Goal: Task Accomplishment & Management: Manage account settings

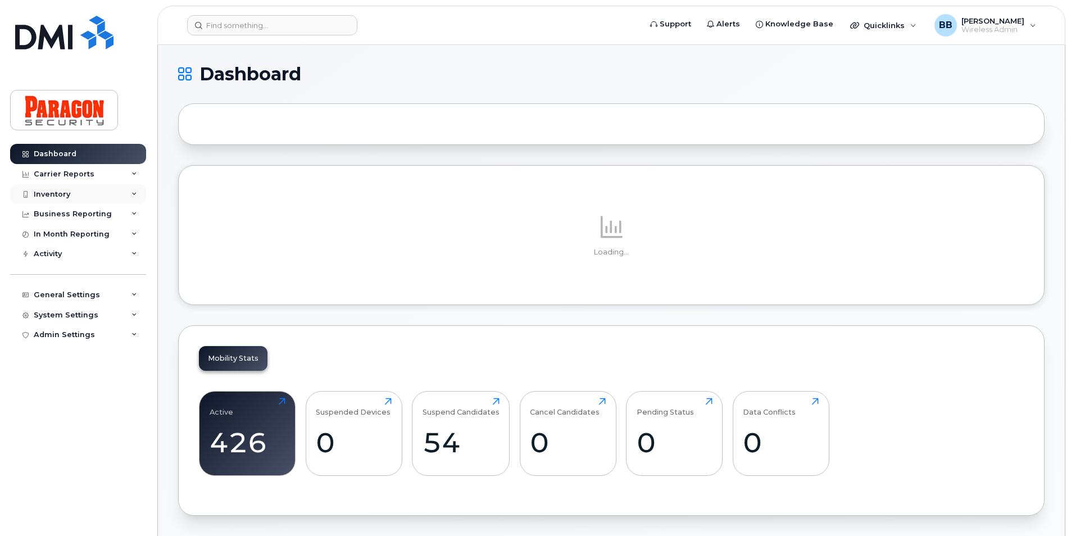
click at [42, 193] on div "Inventory" at bounding box center [52, 194] width 37 height 9
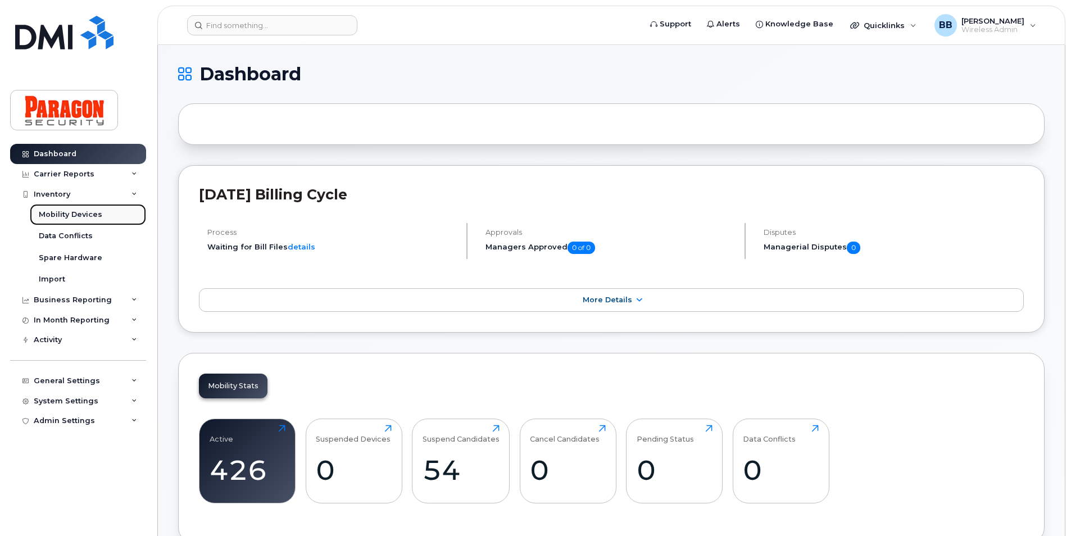
click at [54, 212] on div "Mobility Devices" at bounding box center [70, 215] width 63 height 10
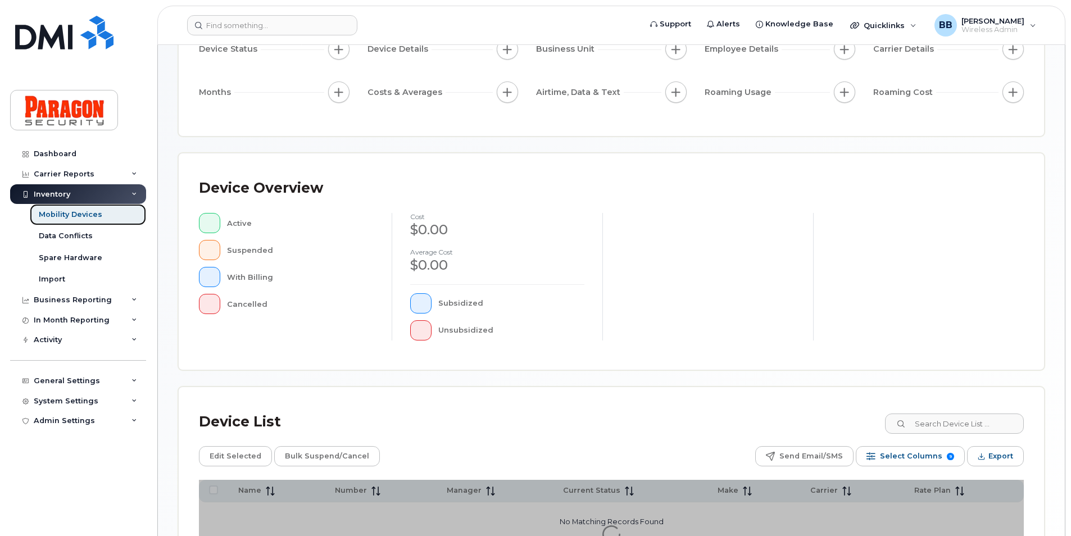
scroll to position [169, 0]
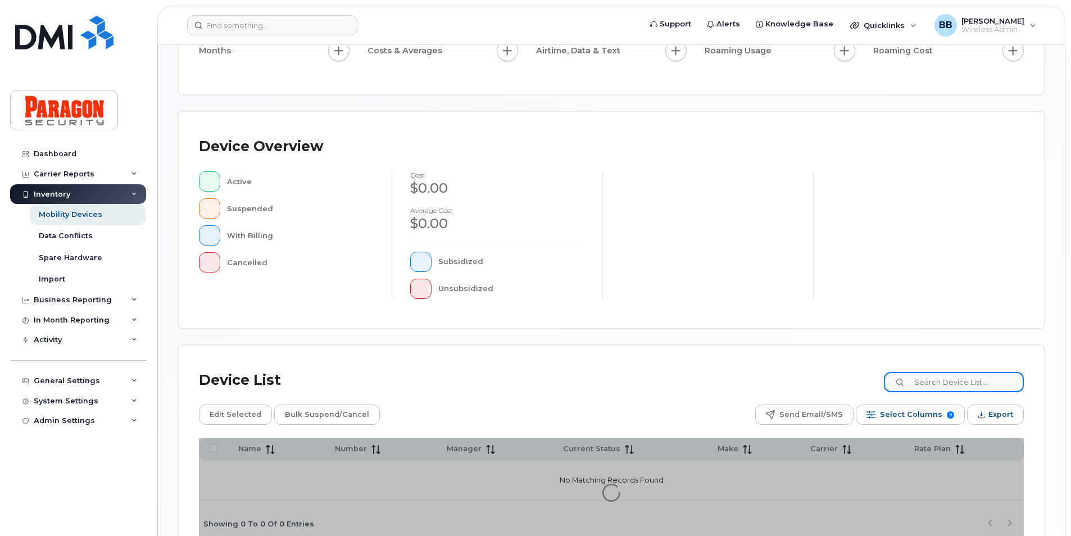
click at [572, 383] on input at bounding box center [954, 382] width 140 height 20
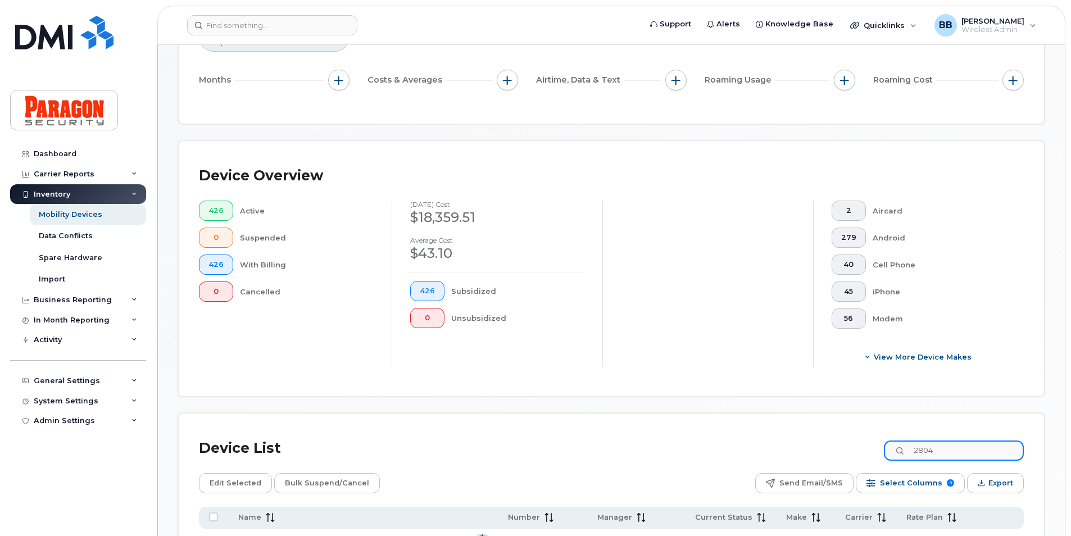
type input "2804"
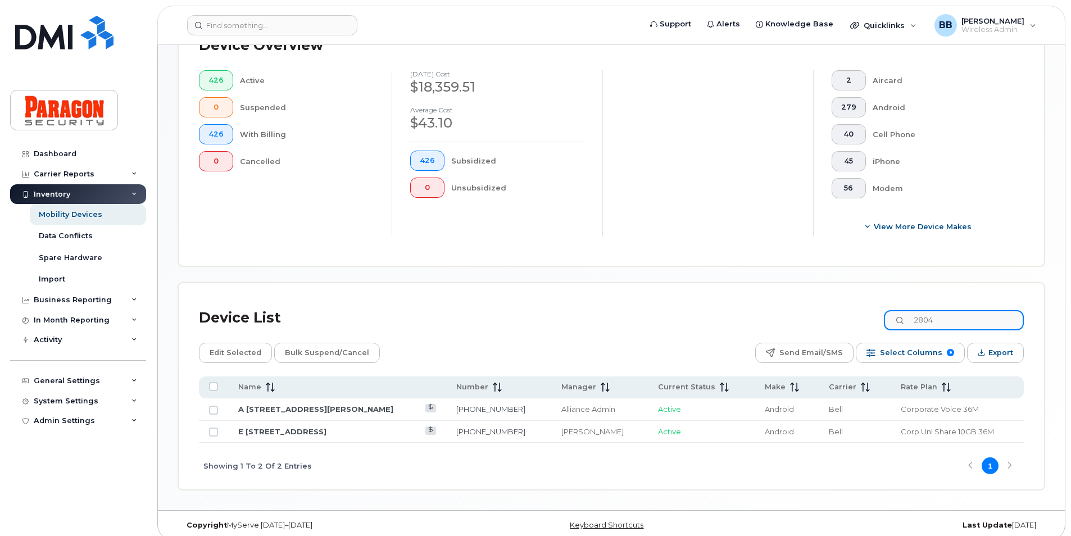
scroll to position [309, 0]
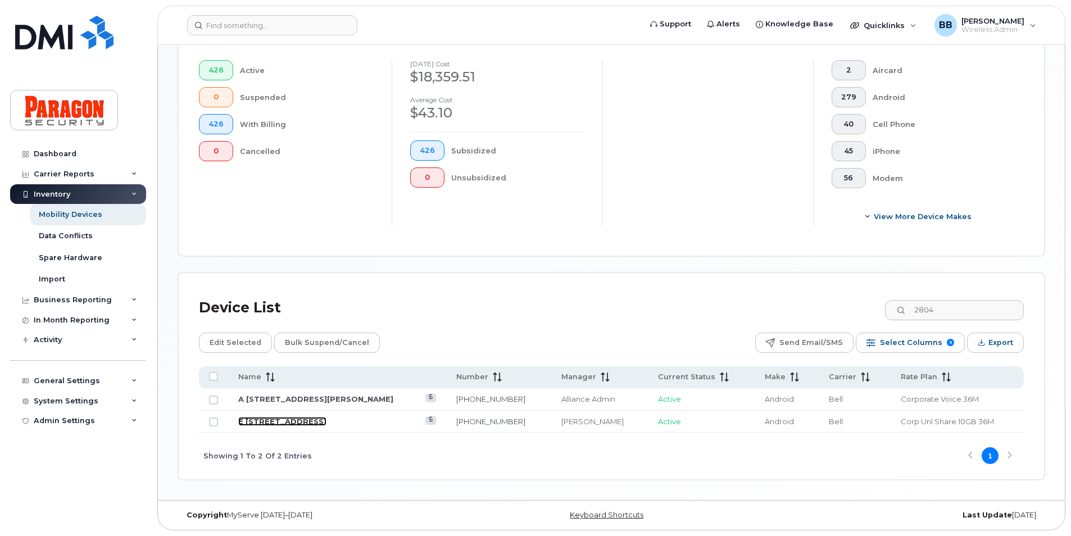
click at [270, 415] on link "E 2900 Hwy 7" at bounding box center [282, 421] width 88 height 9
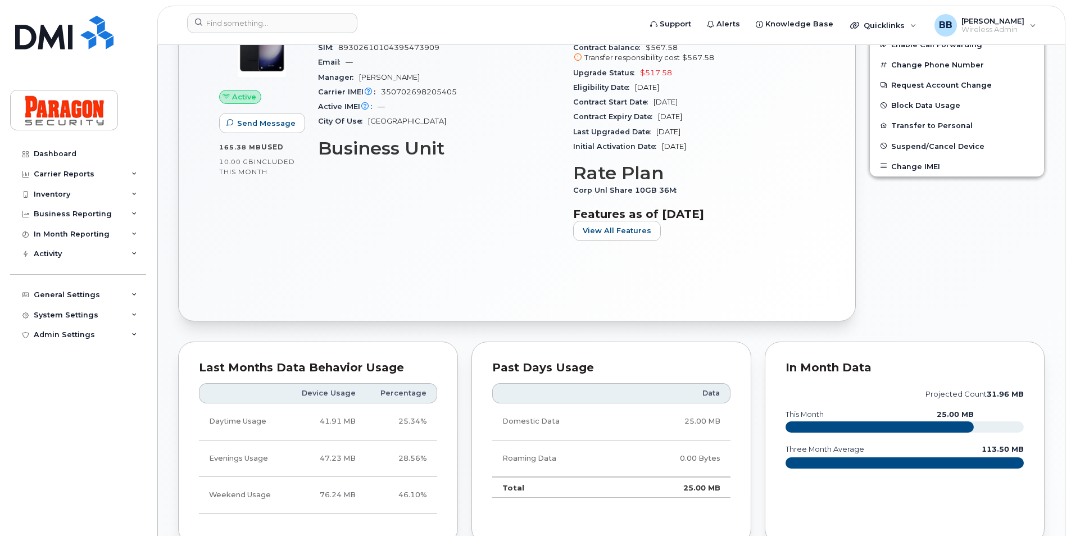
scroll to position [337, 0]
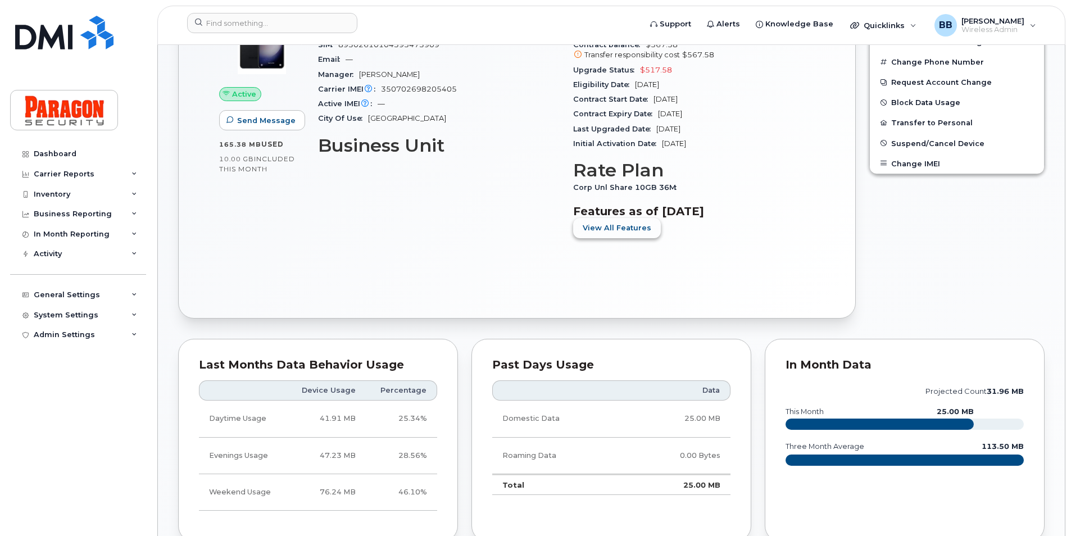
click at [620, 237] on button "View All Features" at bounding box center [617, 228] width 88 height 20
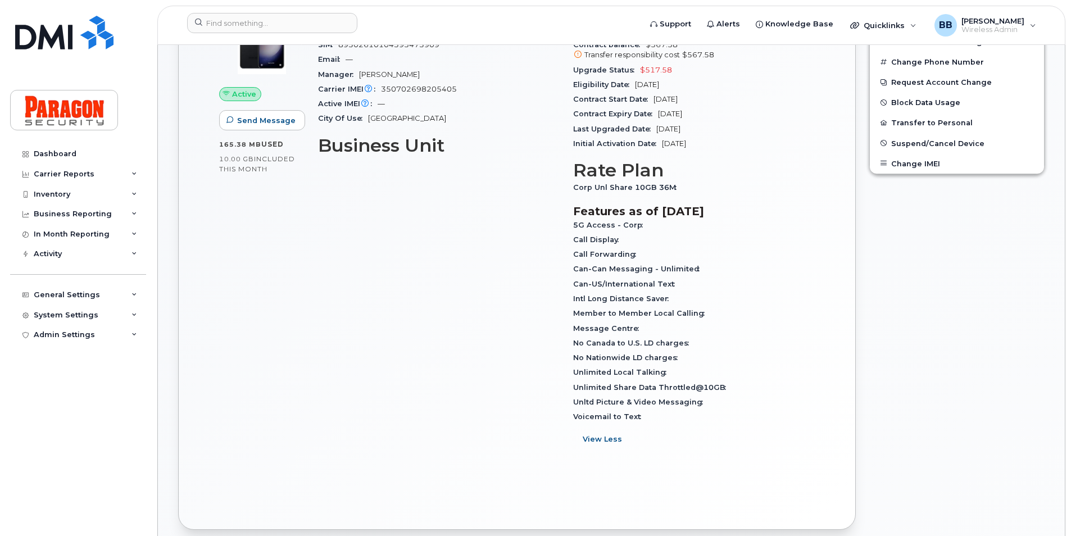
scroll to position [0, 0]
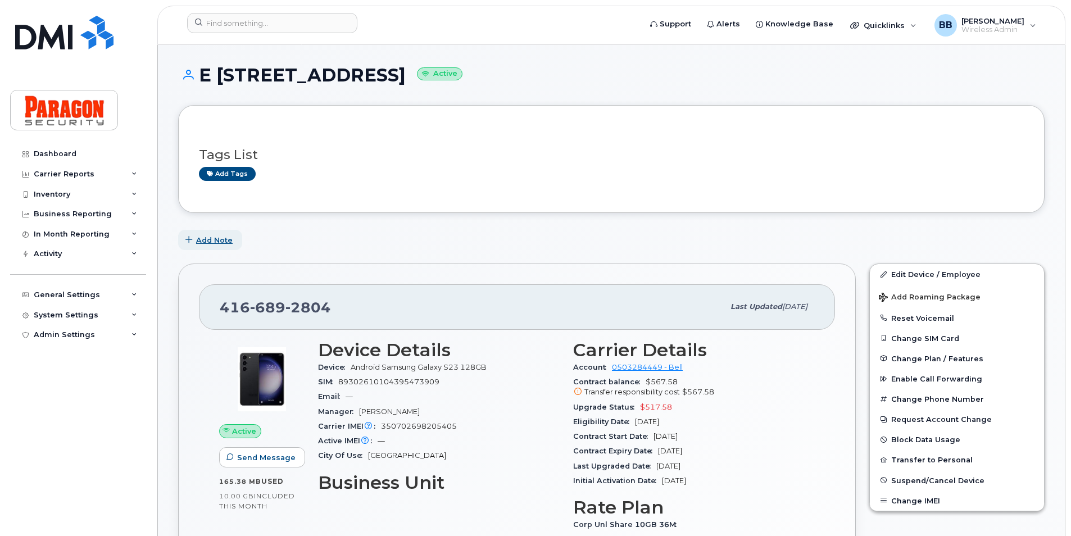
click at [214, 239] on span "Add Note" at bounding box center [214, 240] width 37 height 11
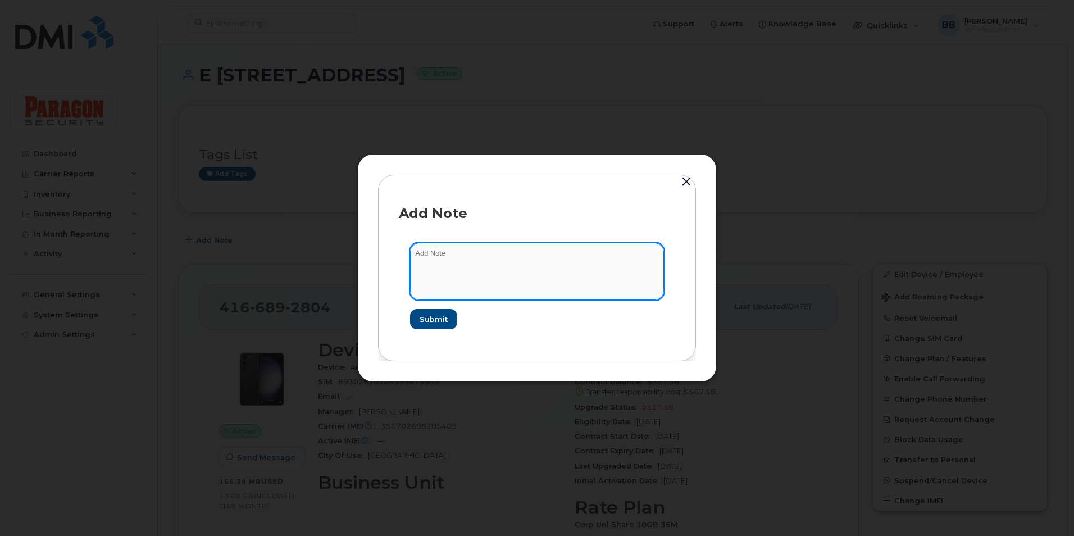
click at [538, 253] on textarea at bounding box center [537, 271] width 254 height 57
type textarea "previously 2900 Hwy 7 deactivated per Gurmit Kaler request on September 15, 2025"
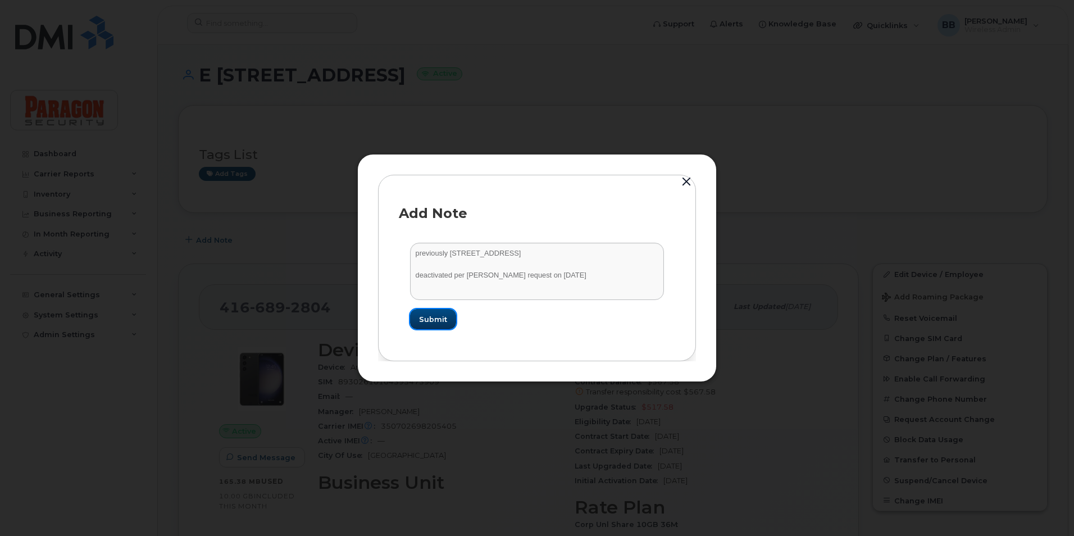
click at [445, 320] on span "Submit" at bounding box center [433, 319] width 28 height 11
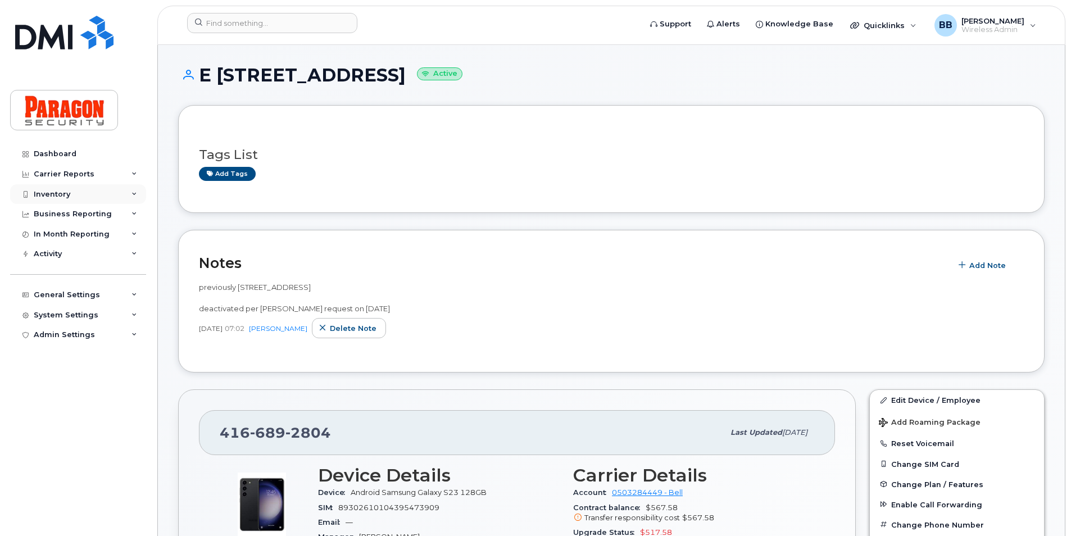
click at [53, 193] on div "Inventory" at bounding box center [52, 194] width 37 height 9
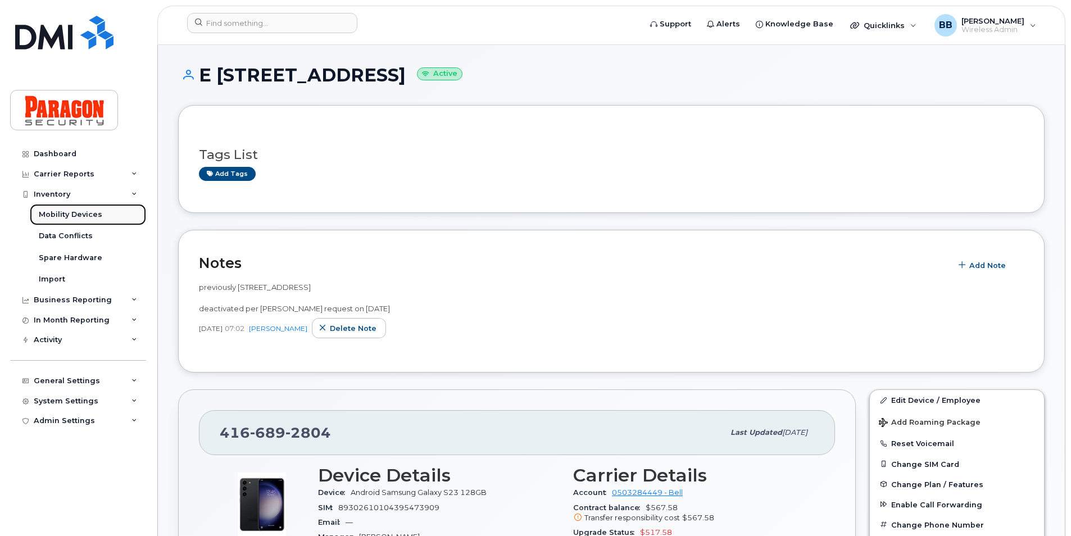
click at [62, 214] on div "Mobility Devices" at bounding box center [70, 215] width 63 height 10
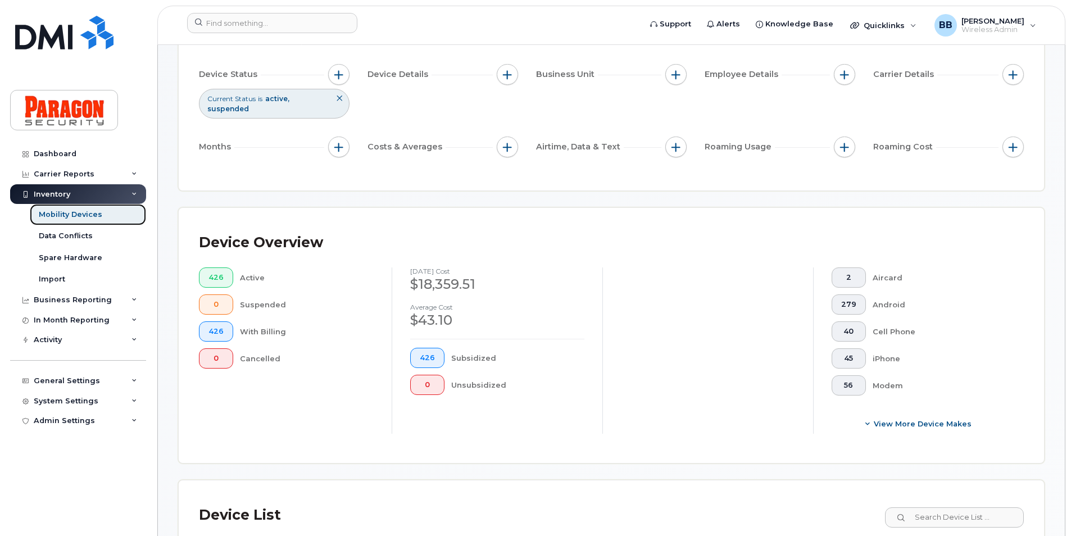
scroll to position [112, 0]
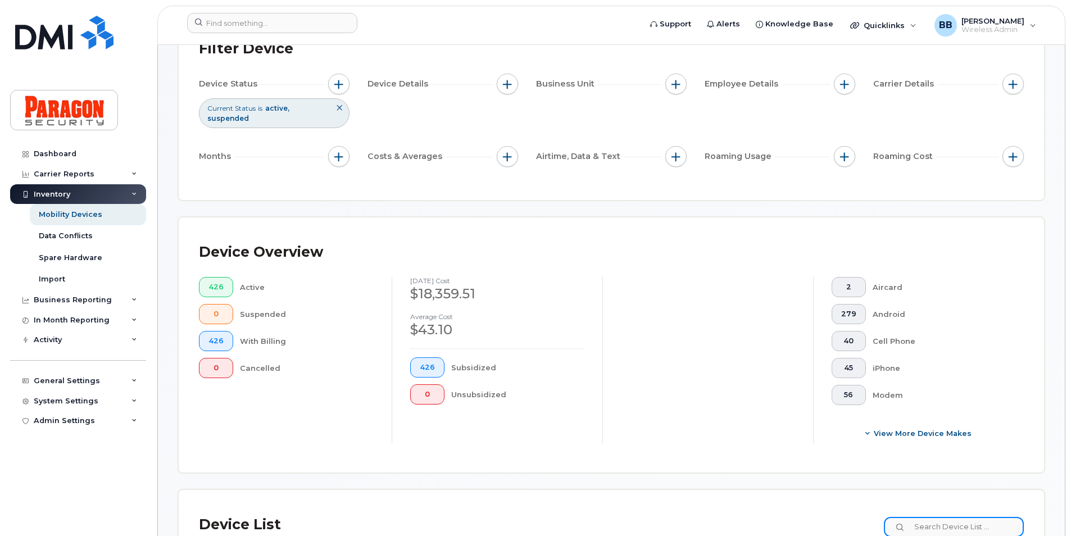
click at [962, 520] on input at bounding box center [954, 527] width 140 height 20
type input "2804"
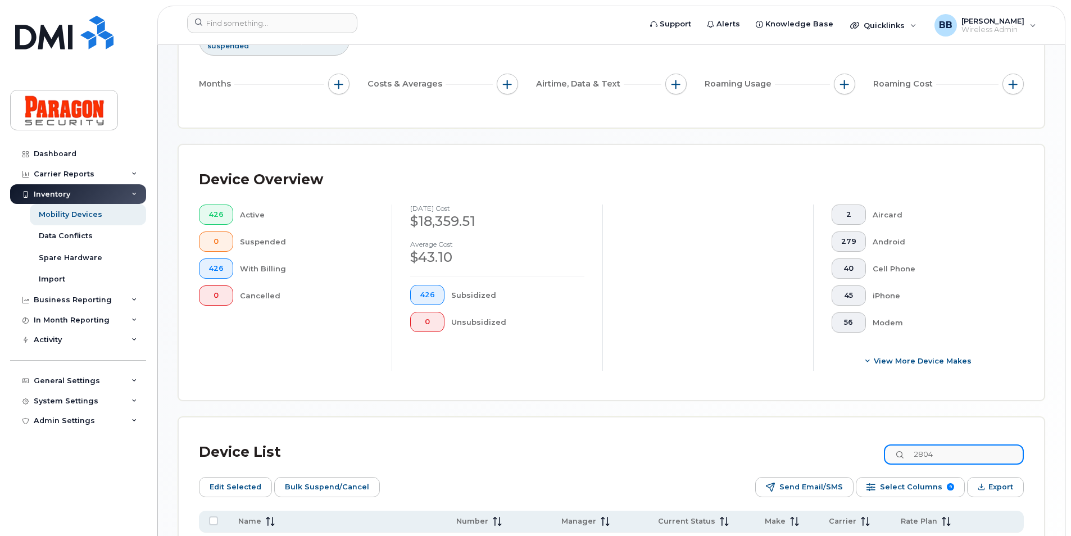
scroll to position [329, 0]
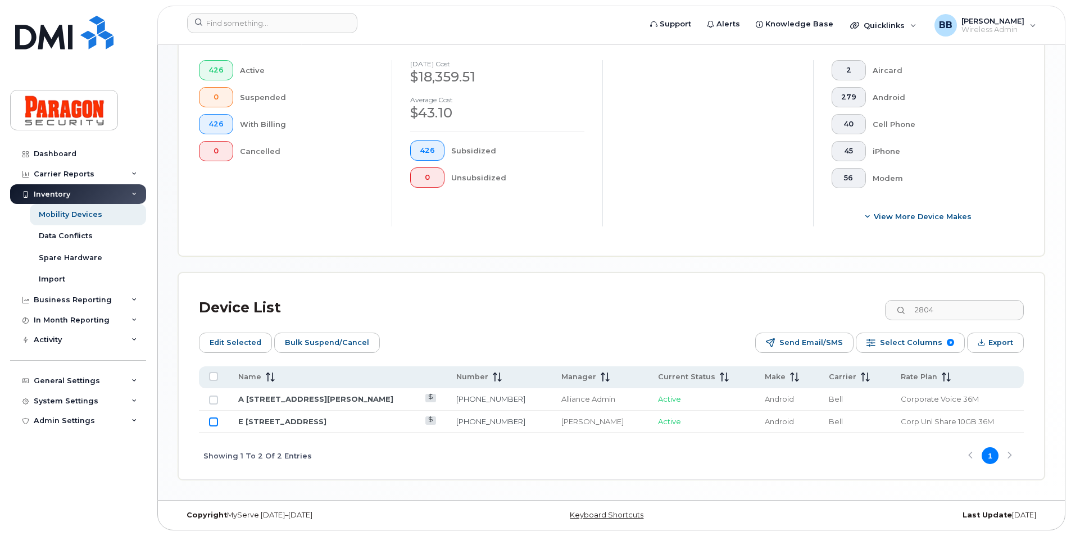
click at [212, 426] on input "Row Unselected" at bounding box center [213, 421] width 9 height 9
checkbox input "true"
click at [234, 350] on span "Edit Selected" at bounding box center [236, 342] width 52 height 17
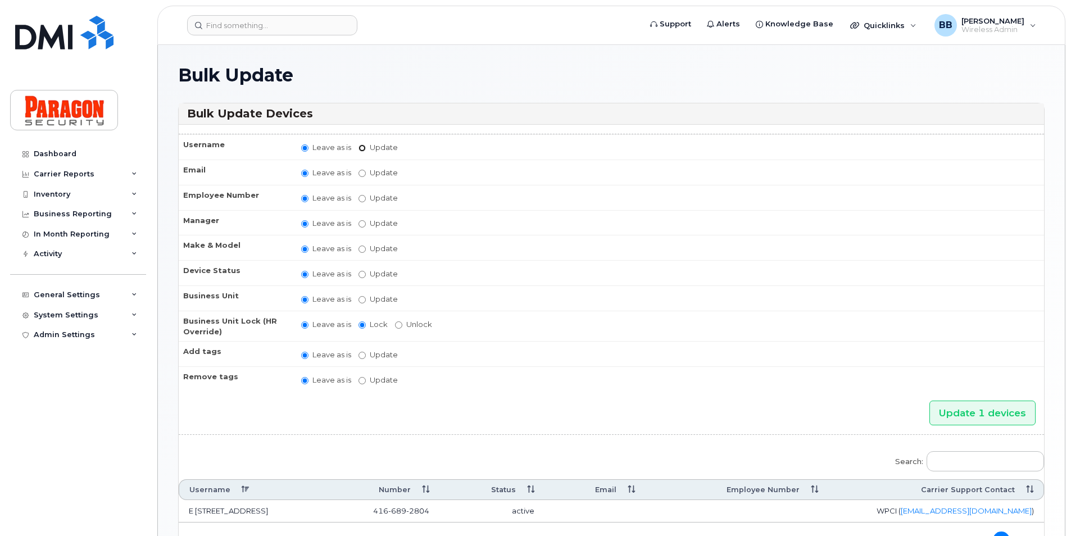
click at [362, 145] on input "Update" at bounding box center [361, 147] width 7 height 7
radio input "true"
radio input "false"
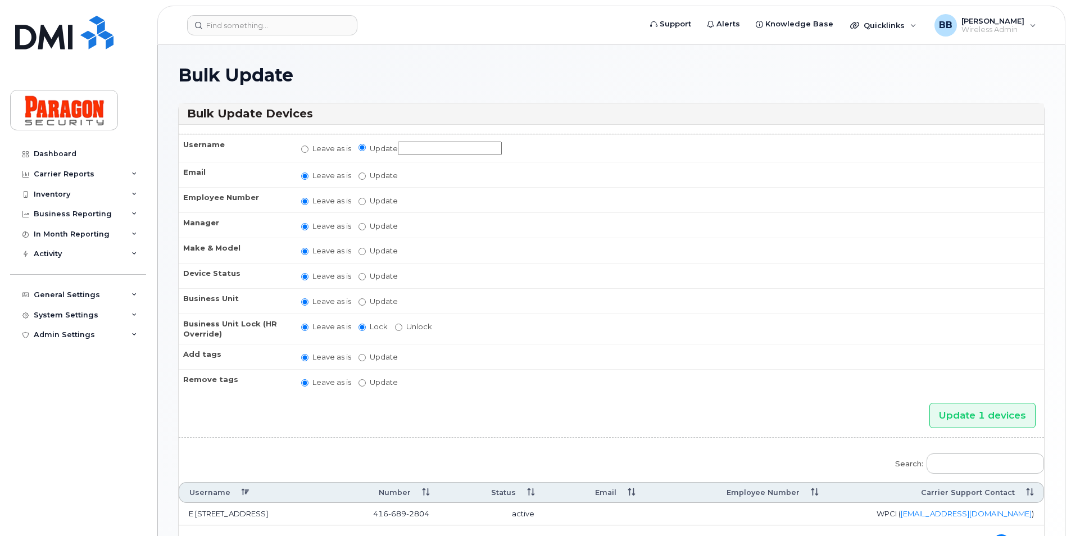
click at [426, 156] on td "Leave as is Update" at bounding box center [667, 148] width 753 height 28
click at [434, 150] on input "Update" at bounding box center [450, 149] width 104 height 14
click at [434, 150] on input "M Spa" at bounding box center [450, 149] width 104 height 14
type input "M Spare Voice and Data"
click at [371, 225] on label "Update Abinaya Shenbagamoorthy Alliance Admin Barb Burling Blue Administrator B…" at bounding box center [377, 226] width 39 height 11
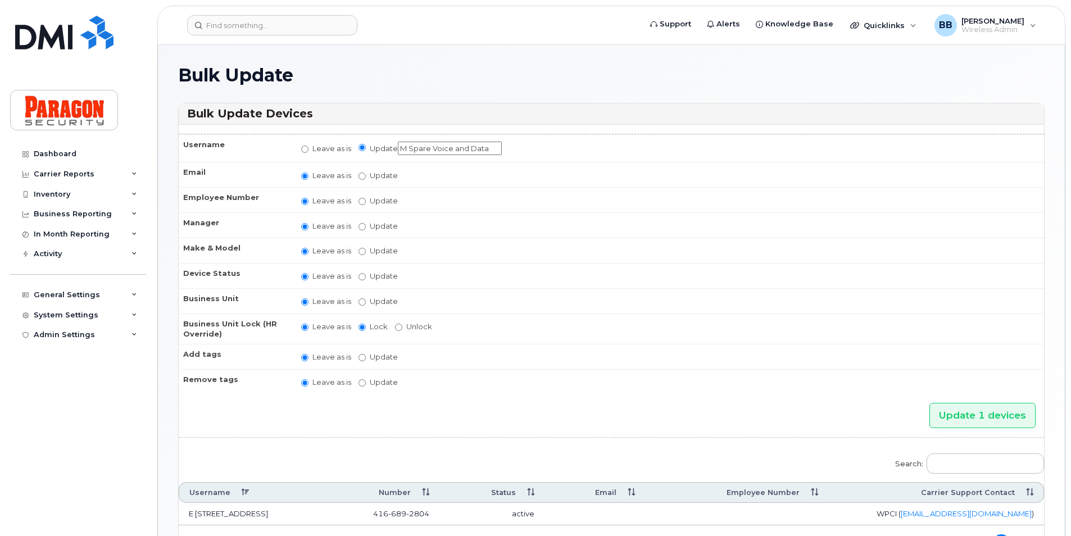
click at [366, 225] on input "Update Abinaya Shenbagamoorthy Alliance Admin Barb Burling Blue Administrator B…" at bounding box center [361, 226] width 7 height 7
radio input "true"
radio input "false"
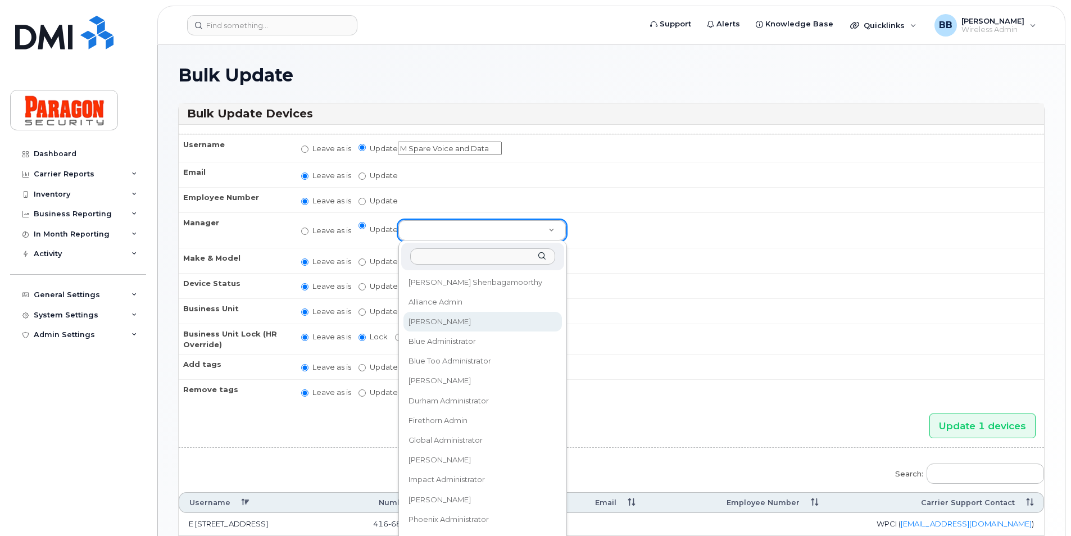
select select "514281"
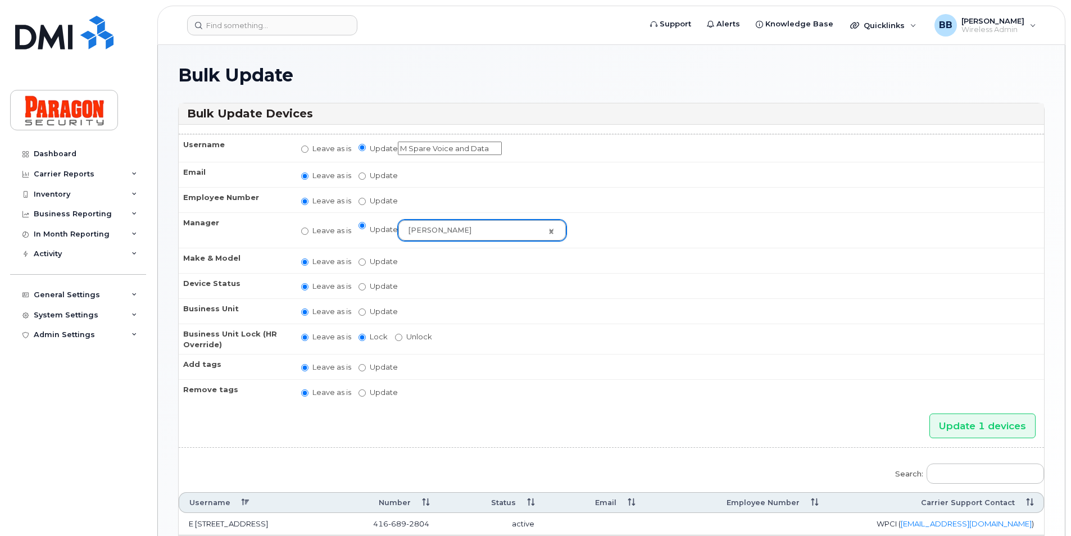
scroll to position [101, 0]
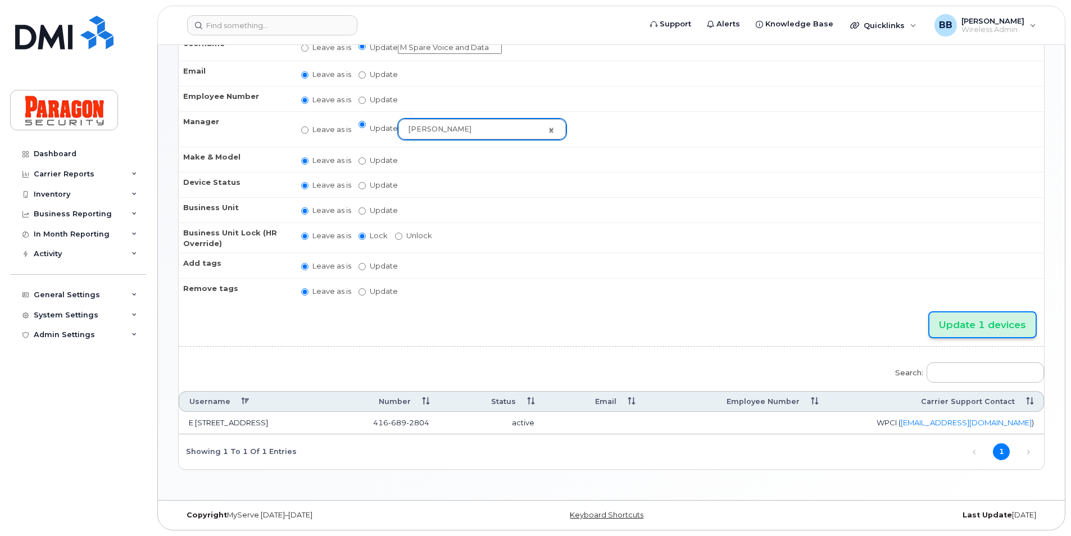
click at [985, 324] on input "Update 1 devices" at bounding box center [982, 324] width 106 height 25
